Goal: Information Seeking & Learning: Learn about a topic

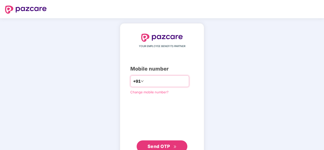
click at [151, 84] on input "number" at bounding box center [166, 81] width 42 height 8
type input "**********"
click at [151, 142] on button "Send OTP" at bounding box center [162, 147] width 51 height 12
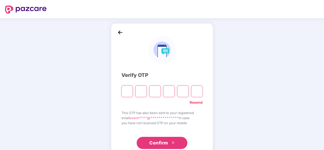
type input "*"
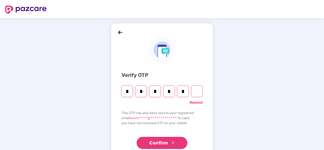
type input "*"
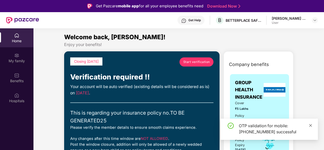
click at [311, 127] on icon "close" at bounding box center [310, 126] width 4 height 4
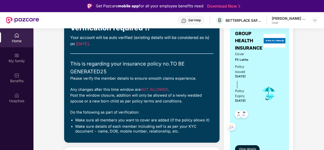
scroll to position [25, 0]
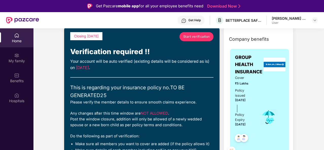
click at [194, 36] on span "Start verification" at bounding box center [196, 36] width 27 height 5
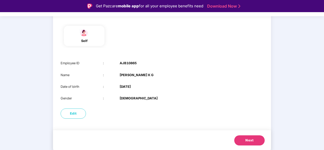
scroll to position [12, 0]
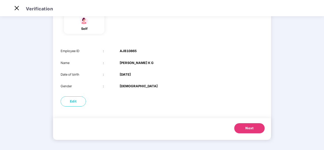
click at [246, 126] on span "Next" at bounding box center [249, 128] width 8 height 5
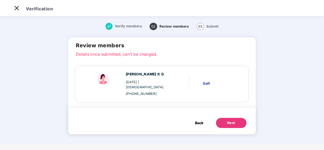
click at [229, 121] on div "Next" at bounding box center [231, 123] width 8 height 5
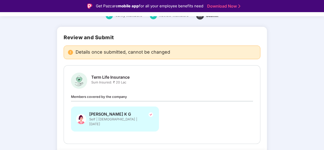
scroll to position [40, 0]
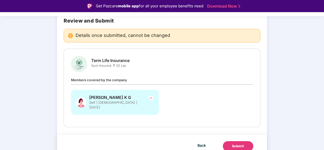
click at [237, 144] on button "Submit" at bounding box center [238, 146] width 30 height 10
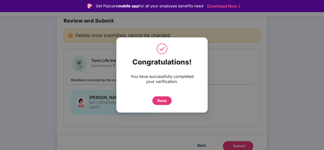
click at [160, 102] on div "Done" at bounding box center [161, 101] width 9 height 6
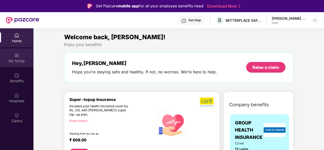
click at [17, 60] on div "My family" at bounding box center [16, 61] width 33 height 5
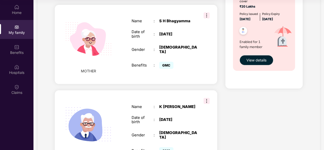
scroll to position [307, 0]
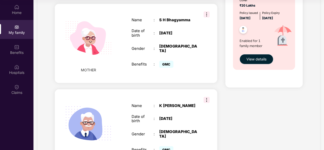
click at [250, 62] on span "View details" at bounding box center [256, 59] width 20 height 6
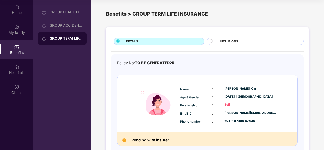
click at [230, 44] on div "INCLUSIONS" at bounding box center [259, 41] width 84 height 5
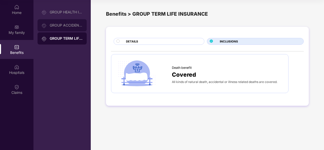
click at [68, 25] on div "GROUP ACCIDENTAL INSURANCE" at bounding box center [66, 25] width 33 height 4
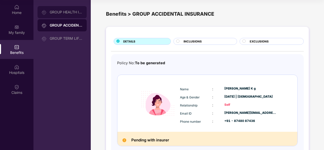
click at [69, 11] on div "GROUP HEALTH INSURANCE" at bounding box center [66, 12] width 33 height 4
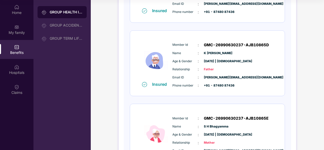
scroll to position [190, 0]
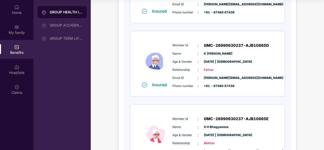
click at [158, 136] on img at bounding box center [156, 135] width 30 height 42
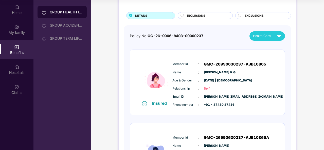
scroll to position [13, 0]
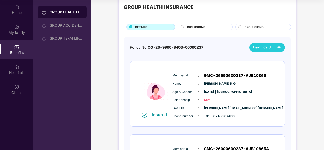
click at [258, 47] on span "Health Card" at bounding box center [262, 47] width 18 height 5
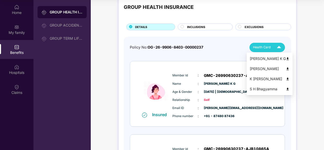
click at [285, 79] on img at bounding box center [287, 79] width 4 height 4
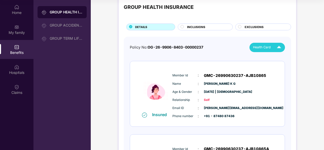
click at [263, 48] on span "Health Card" at bounding box center [262, 47] width 18 height 5
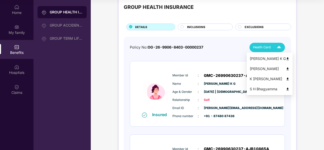
click at [285, 89] on img at bounding box center [287, 89] width 4 height 4
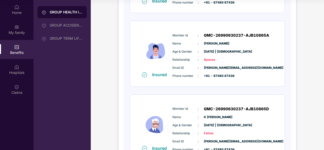
scroll to position [228, 0]
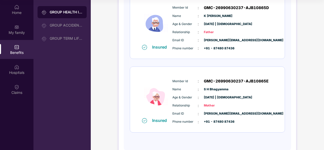
click at [155, 100] on img at bounding box center [156, 97] width 30 height 42
click at [145, 120] on img at bounding box center [144, 120] width 5 height 5
click at [155, 118] on div "Insured" at bounding box center [161, 120] width 18 height 5
drag, startPoint x: 178, startPoint y: 119, endPoint x: 209, endPoint y: 116, distance: 31.0
click at [208, 117] on div "Email ID : [PERSON_NAME][EMAIL_ADDRESS][DOMAIN_NAME] Phone number : +91 - 87480…" at bounding box center [222, 118] width 103 height 14
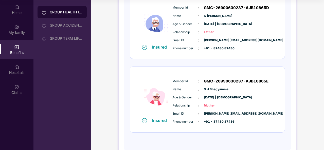
click at [237, 119] on div "Phone number : +91 - 87480 87436" at bounding box center [222, 122] width 101 height 6
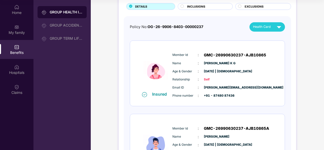
scroll to position [0, 0]
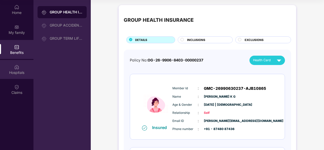
click at [16, 70] on div "Hospitals" at bounding box center [16, 72] width 33 height 5
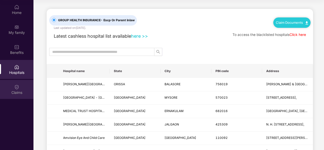
click at [17, 88] on img at bounding box center [16, 87] width 5 height 5
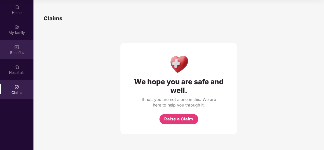
click at [17, 46] on img at bounding box center [16, 47] width 5 height 5
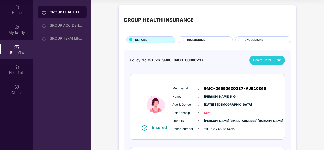
click at [181, 40] on circle at bounding box center [182, 39] width 3 height 3
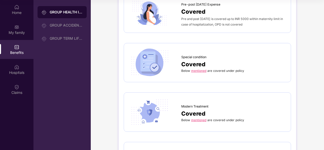
scroll to position [633, 0]
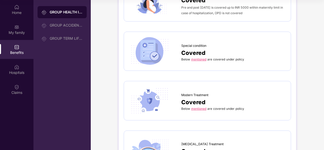
click at [197, 57] on link "mentioned" at bounding box center [198, 59] width 15 height 4
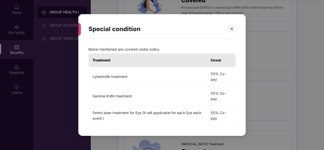
click at [227, 29] on div at bounding box center [229, 29] width 12 height 8
click at [231, 29] on icon "close" at bounding box center [231, 29] width 3 height 3
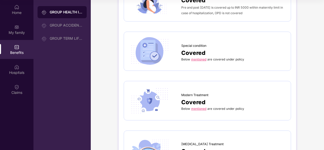
click at [195, 107] on link "mentioned" at bounding box center [198, 109] width 15 height 4
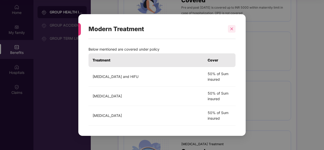
click at [230, 30] on icon "close" at bounding box center [231, 29] width 3 height 3
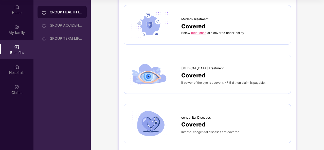
scroll to position [734, 0]
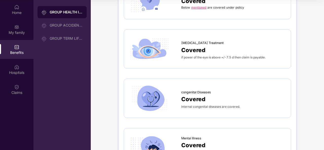
click at [190, 97] on span "Covered" at bounding box center [193, 99] width 24 height 9
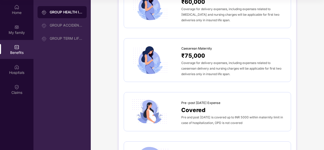
scroll to position [422, 0]
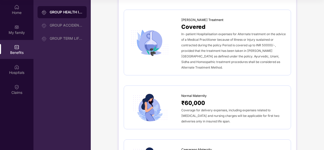
drag, startPoint x: 179, startPoint y: 106, endPoint x: 174, endPoint y: 77, distance: 29.3
click at [174, 77] on div "Sum Insured ₹5,00,000 Self + Spouse + Dependent children + 2 Dependent parentsE…" at bounding box center [207, 87] width 167 height 918
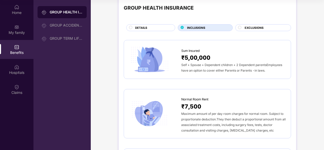
scroll to position [0, 0]
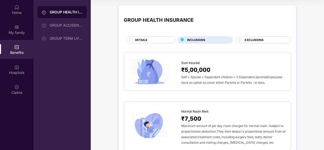
click at [238, 39] on circle at bounding box center [239, 39] width 3 height 3
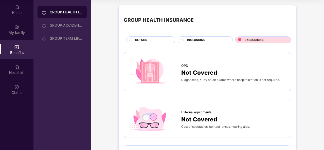
click at [130, 39] on circle at bounding box center [130, 39] width 3 height 3
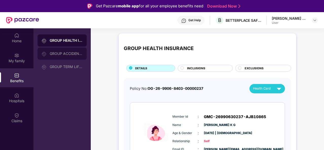
click at [60, 54] on div "GROUP ACCIDENTAL INSURANCE" at bounding box center [66, 54] width 33 height 4
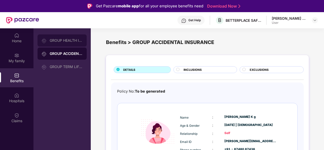
click at [58, 40] on div "GROUP HEALTH INSURANCE" at bounding box center [66, 40] width 33 height 4
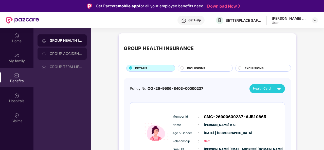
click at [58, 52] on div "GROUP ACCIDENTAL INSURANCE" at bounding box center [66, 54] width 33 height 4
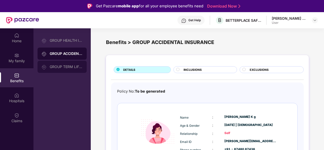
click at [56, 67] on div "GROUP TERM LIFE INSURANCE" at bounding box center [66, 67] width 33 height 4
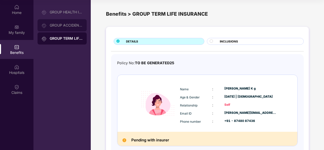
click at [65, 22] on div "GROUP ACCIDENTAL INSURANCE" at bounding box center [61, 25] width 49 height 12
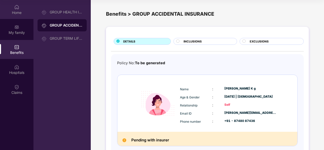
click at [18, 13] on div "Home" at bounding box center [16, 12] width 33 height 5
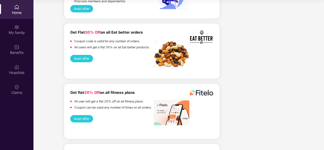
scroll to position [912, 0]
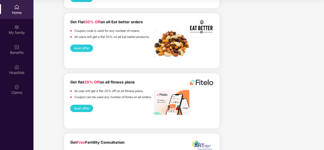
click at [79, 45] on button "Avail offer" at bounding box center [81, 48] width 23 height 7
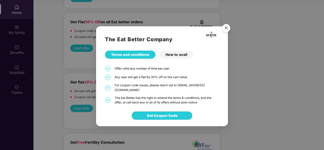
click at [227, 28] on img "Close" at bounding box center [226, 29] width 14 height 14
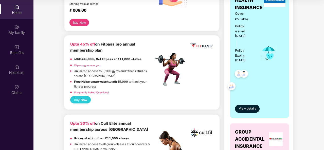
scroll to position [127, 0]
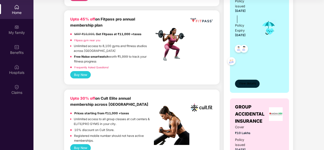
click at [240, 82] on span "View details" at bounding box center [247, 83] width 17 height 5
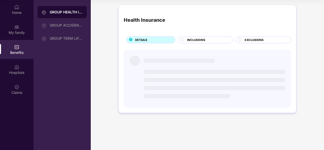
scroll to position [0, 0]
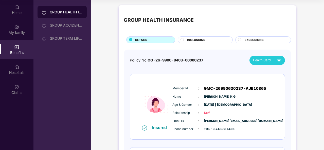
click at [64, 13] on div "GROUP HEALTH INSURANCE" at bounding box center [66, 12] width 33 height 5
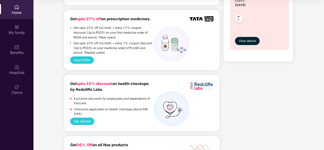
scroll to position [431, 0]
